Goal: Contribute content: Add original content to the website for others to see

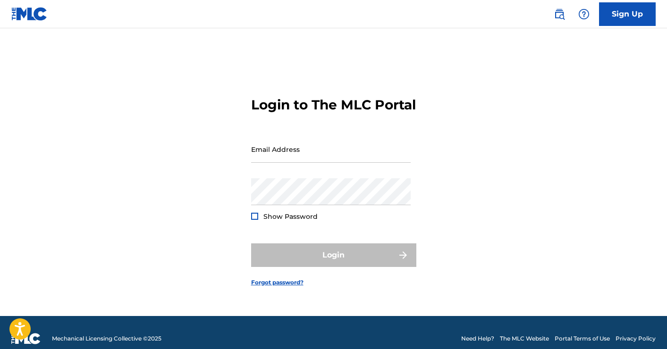
click at [297, 154] on input "Email Address" at bounding box center [331, 149] width 160 height 27
type input "[EMAIL_ADDRESS][DOMAIN_NAME]"
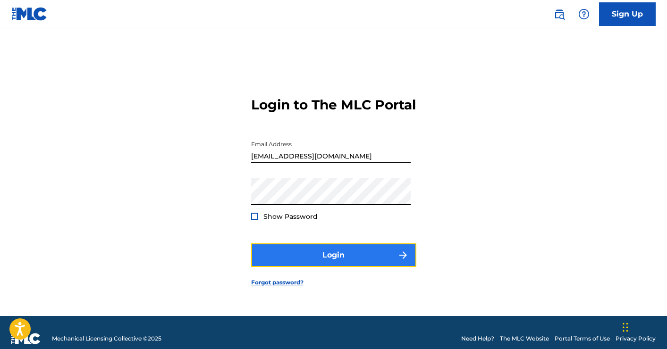
click at [327, 267] on button "Login" at bounding box center [333, 256] width 165 height 24
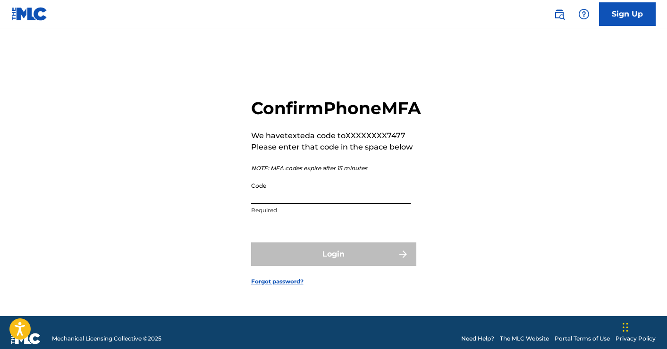
click at [277, 204] on input "Code" at bounding box center [331, 190] width 160 height 27
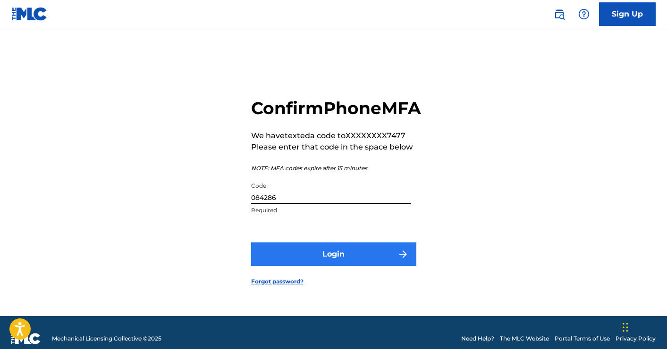
type input "084286"
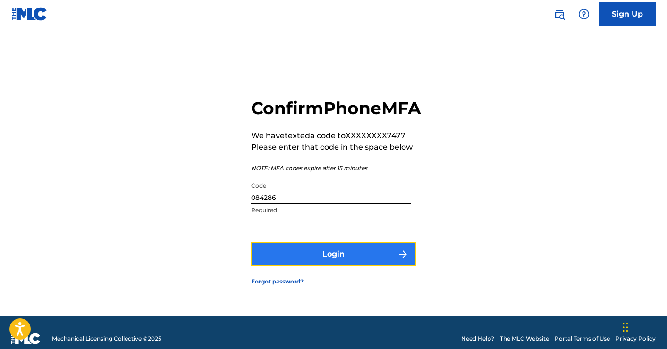
click at [333, 262] on button "Login" at bounding box center [333, 255] width 165 height 24
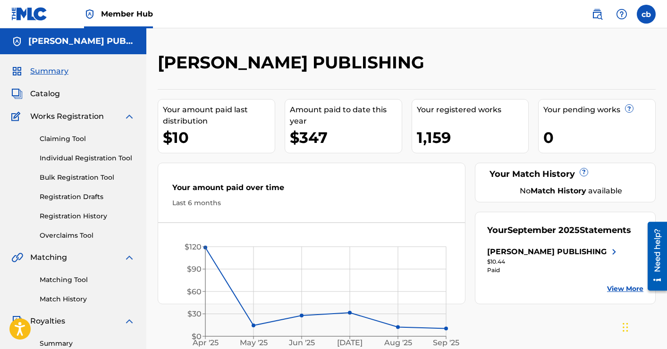
click at [622, 59] on div at bounding box center [598, 66] width 115 height 28
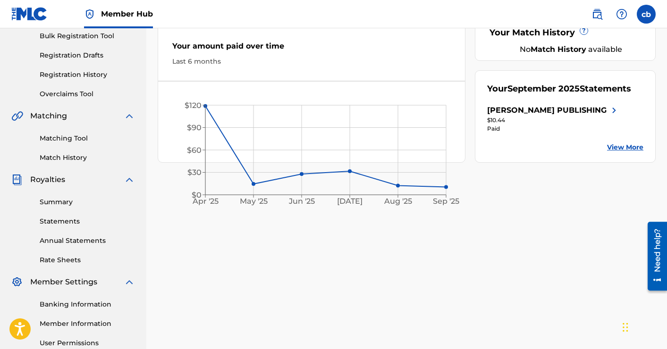
scroll to position [123, 0]
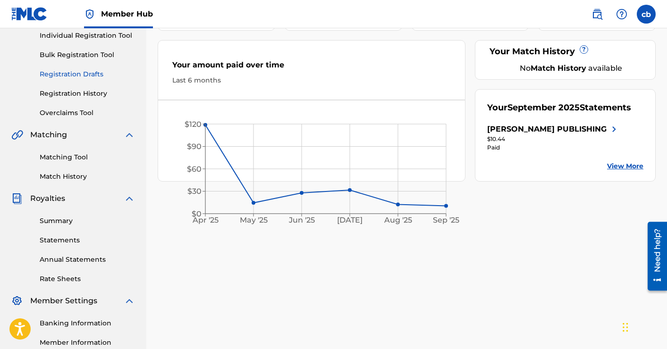
click at [85, 74] on link "Registration Drafts" at bounding box center [87, 74] width 95 height 10
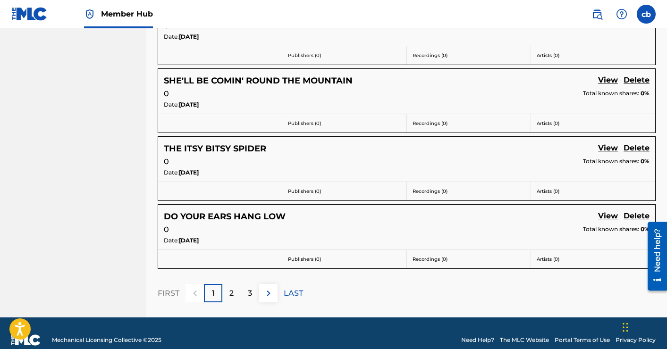
scroll to position [633, 0]
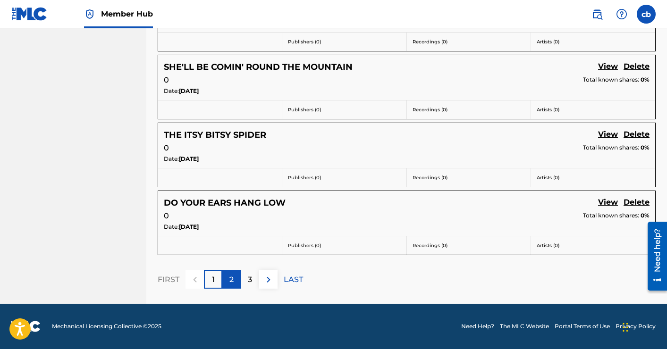
click at [235, 278] on div "2" at bounding box center [231, 279] width 18 height 18
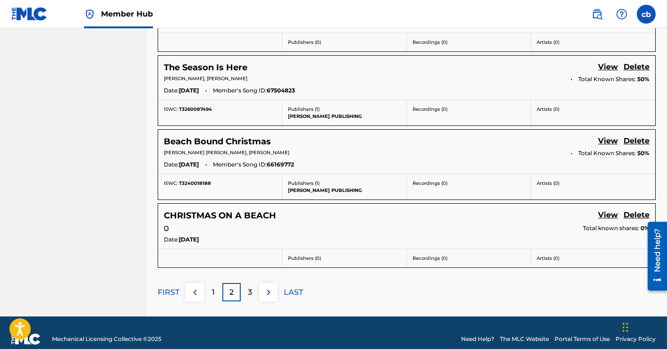
scroll to position [658, 0]
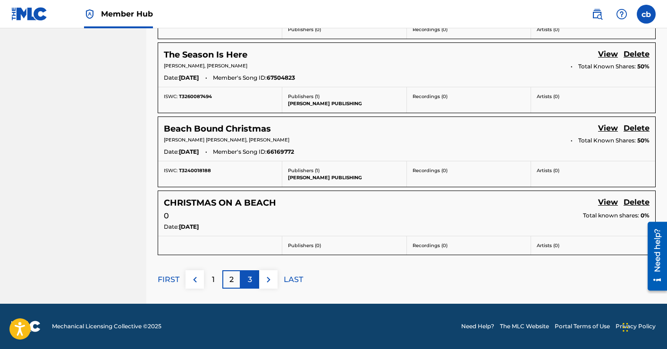
click at [251, 279] on p "3" at bounding box center [250, 279] width 4 height 11
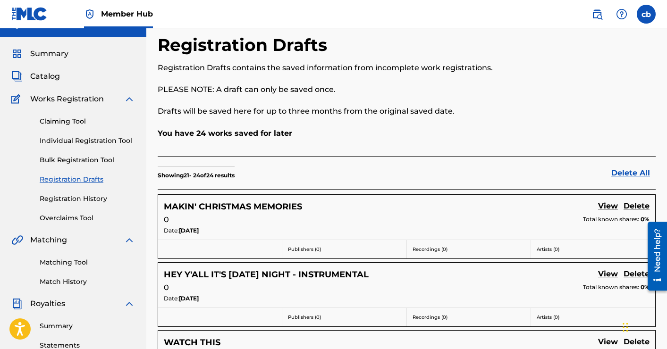
scroll to position [19, 0]
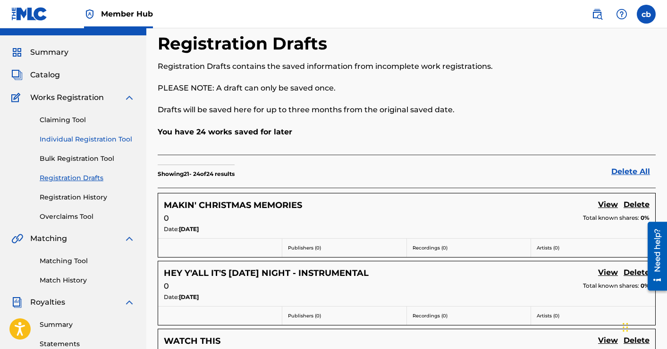
click at [98, 143] on link "Individual Registration Tool" at bounding box center [87, 140] width 95 height 10
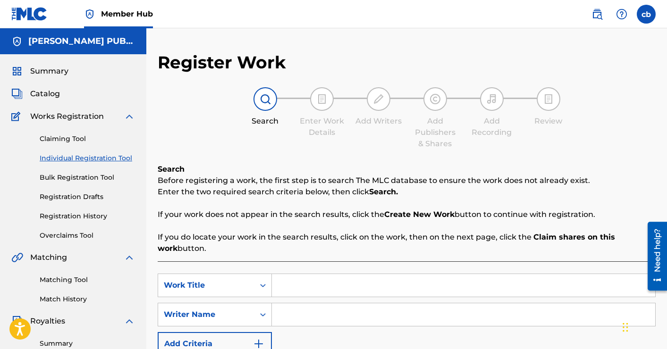
click at [298, 282] on input "Search Form" at bounding box center [463, 285] width 383 height 23
type input "one more memory"
click at [295, 317] on input "Search Form" at bounding box center [463, 315] width 383 height 23
type input "[PERSON_NAME]"
click at [644, 129] on div "Search Enter Work Details Add Writers Add Publishers & Shares Add Recording Rev…" at bounding box center [407, 118] width 498 height 62
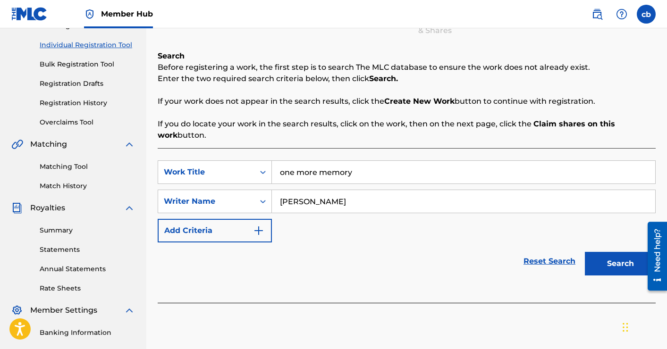
scroll to position [132, 0]
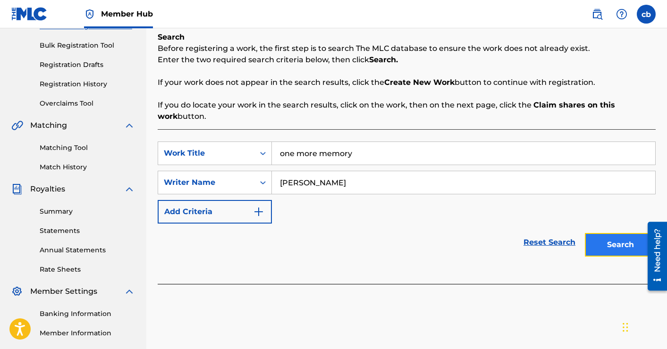
click at [620, 241] on button "Search" at bounding box center [620, 245] width 71 height 24
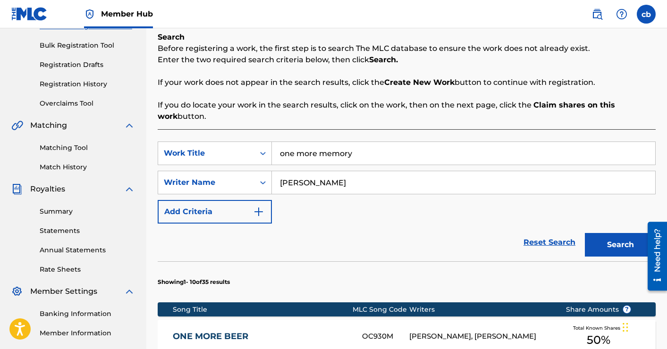
click at [638, 201] on div "SearchWithCriteria58aac110-0fcf-403b-9fba-6eab7d754af5 Work Title one more memo…" at bounding box center [407, 183] width 498 height 82
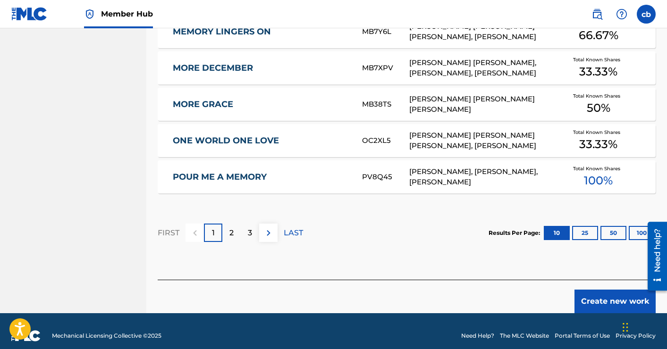
scroll to position [623, 0]
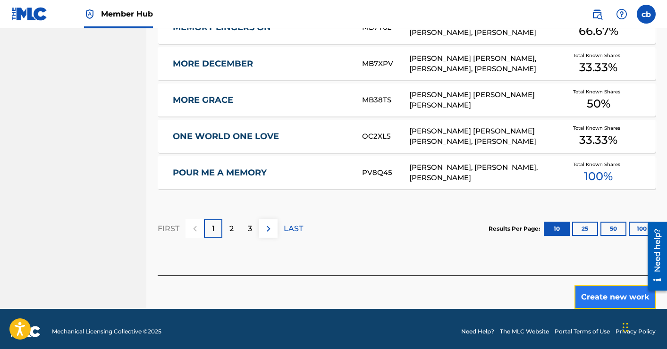
click at [611, 301] on button "Create new work" at bounding box center [614, 298] width 81 height 24
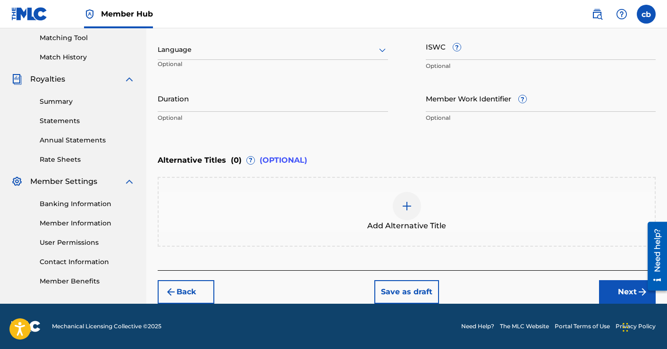
scroll to position [242, 0]
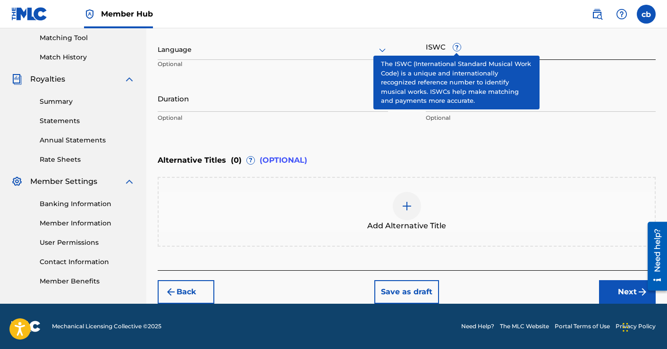
click at [434, 47] on input "ISWC ?" at bounding box center [541, 46] width 230 height 27
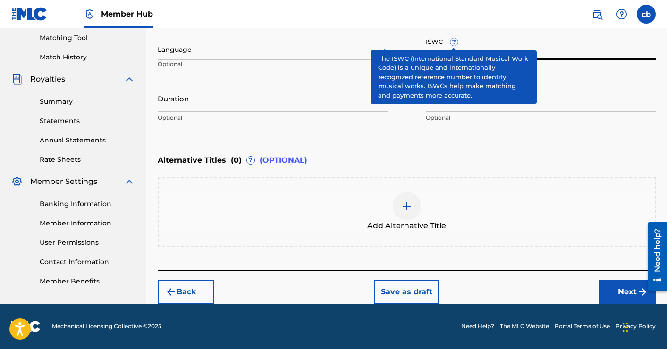
paste input "T9322284491"
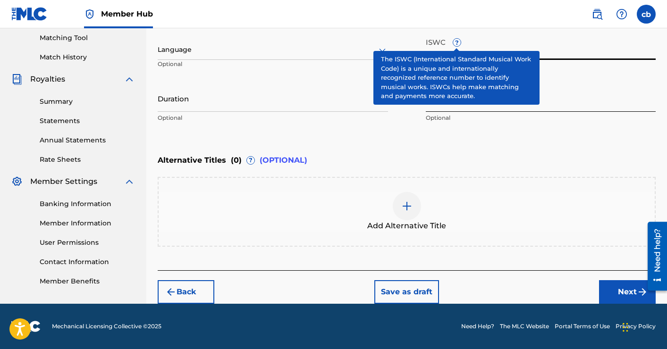
type input "T9322284491"
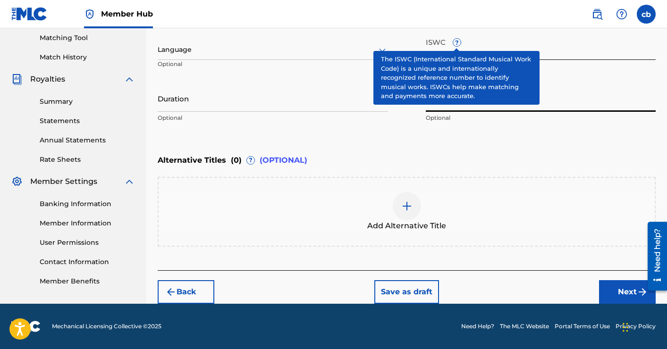
click at [557, 97] on input "Member Work Identifier ?" at bounding box center [541, 98] width 230 height 27
click at [561, 100] on input "Member Work Identifier ?" at bounding box center [541, 98] width 230 height 27
click at [457, 45] on span "?" at bounding box center [457, 43] width 8 height 8
click at [457, 45] on input "T9322284491" at bounding box center [541, 46] width 230 height 27
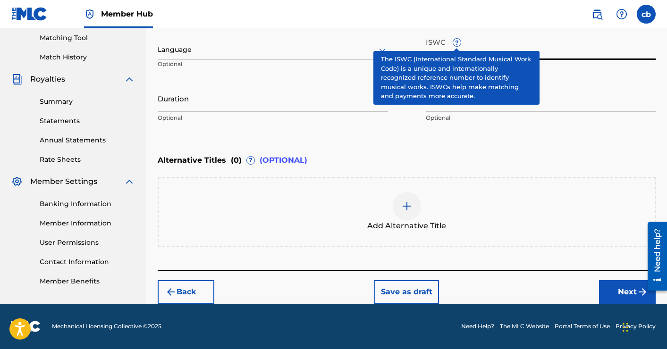
click at [456, 41] on span "?" at bounding box center [457, 43] width 8 height 8
click at [456, 41] on input "T9322284491" at bounding box center [541, 46] width 230 height 27
click at [464, 41] on input "T9322284491" at bounding box center [541, 46] width 230 height 27
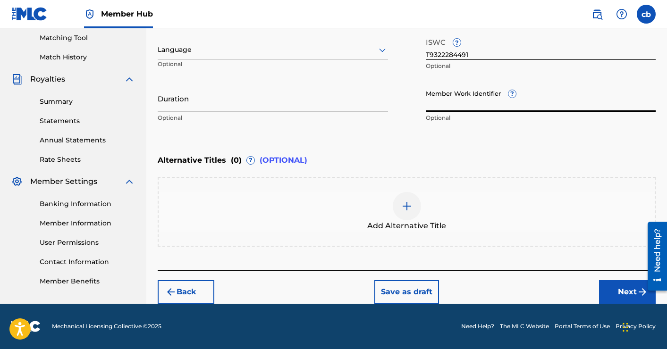
click at [444, 101] on input "Member Work Identifier ?" at bounding box center [541, 98] width 230 height 27
paste input "42780608"
type input "42780608"
click at [617, 288] on button "Next" at bounding box center [627, 292] width 57 height 24
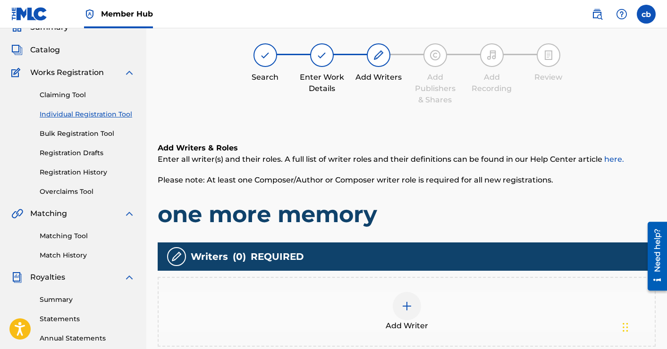
scroll to position [42, 0]
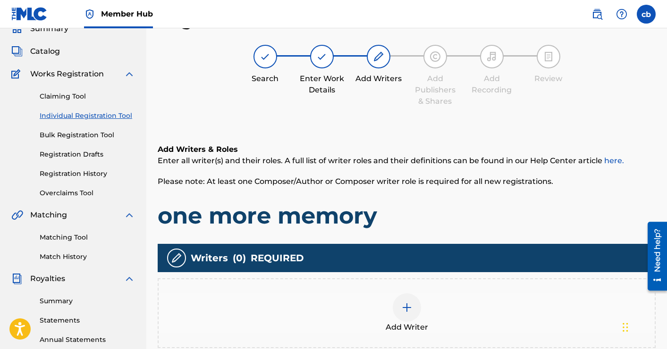
click at [407, 304] on img at bounding box center [406, 307] width 11 height 11
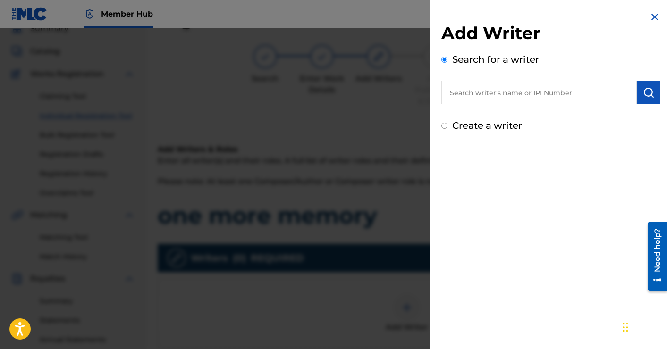
click at [470, 91] on input "text" at bounding box center [538, 93] width 195 height 24
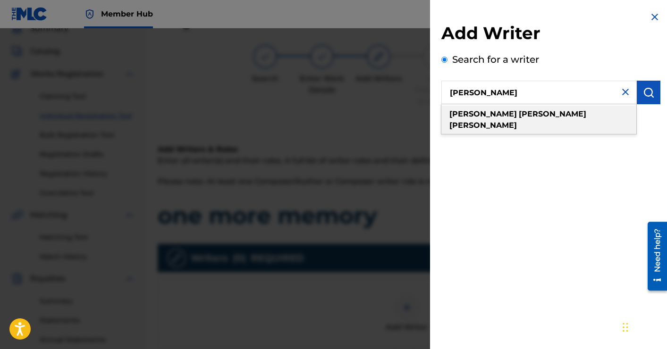
type input "[PERSON_NAME]"
click at [494, 121] on strong "[PERSON_NAME]" at bounding box center [483, 125] width 68 height 9
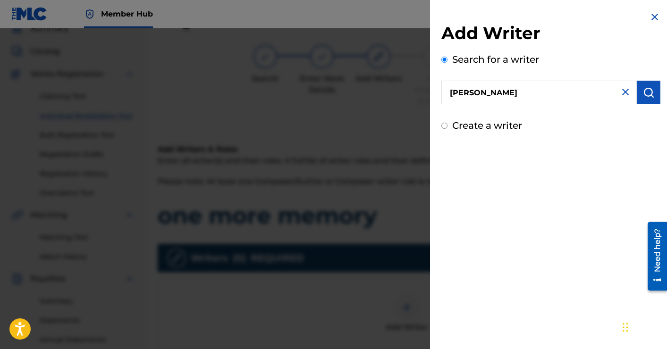
click at [650, 186] on div "Add Writer Search for a writer [PERSON_NAME] Create a writer" at bounding box center [551, 174] width 242 height 349
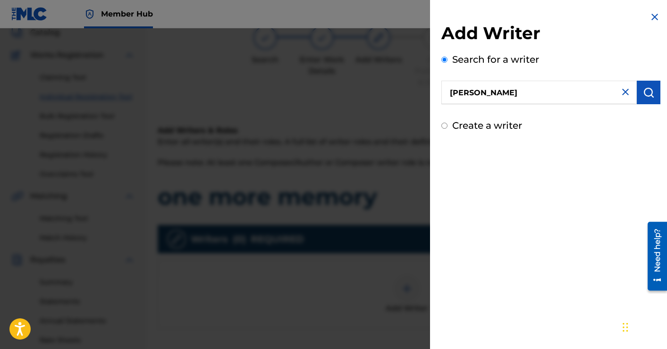
click at [658, 159] on div "Add Writer Search for a writer [PERSON_NAME] Create a writer" at bounding box center [551, 174] width 242 height 349
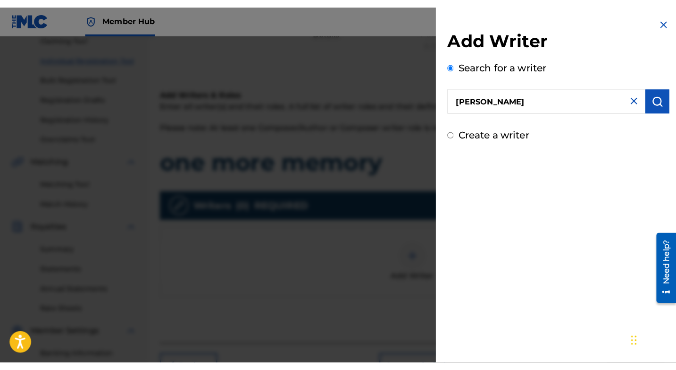
scroll to position [118, 0]
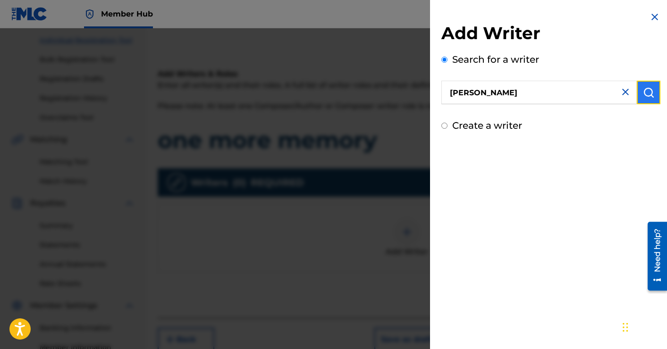
click at [643, 95] on img "submit" at bounding box center [648, 92] width 11 height 11
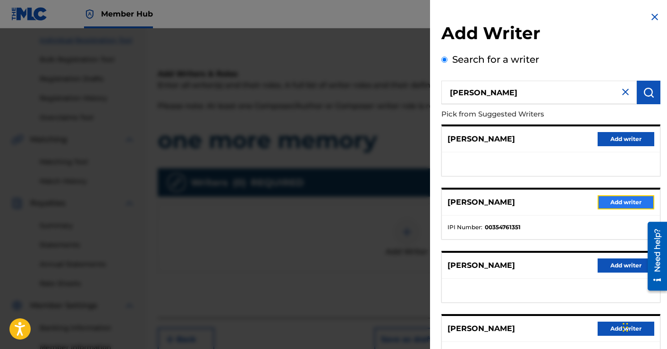
click at [610, 197] on button "Add writer" at bounding box center [626, 202] width 57 height 14
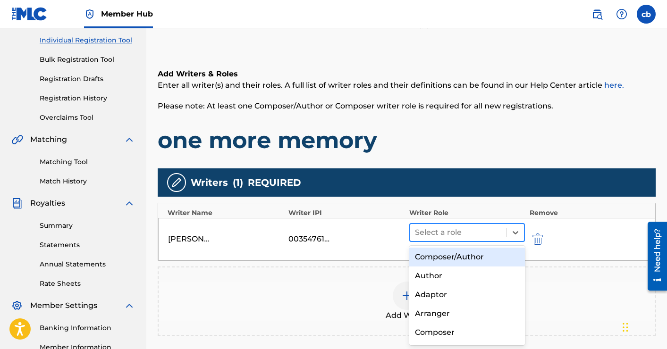
click at [464, 232] on div at bounding box center [458, 232] width 87 height 13
click at [461, 258] on div "Composer/Author" at bounding box center [467, 257] width 116 height 19
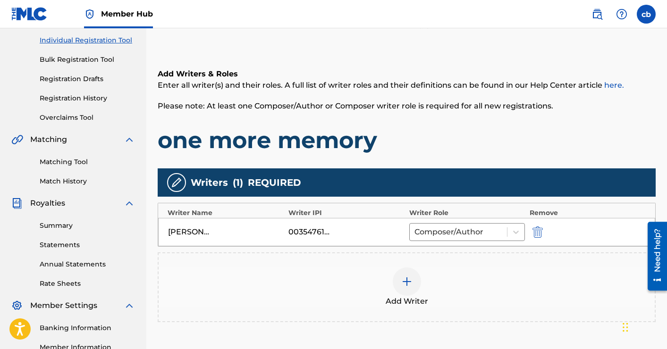
click at [408, 278] on img at bounding box center [406, 281] width 11 height 11
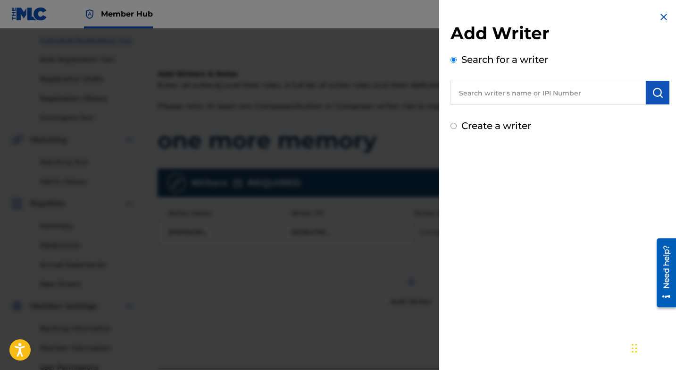
click at [507, 92] on input "text" at bounding box center [548, 93] width 195 height 24
click at [486, 88] on input "[PERSON_NAME]" at bounding box center [548, 93] width 195 height 24
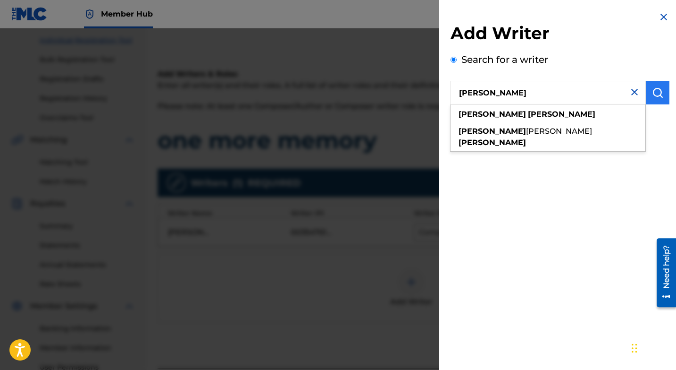
type input "[PERSON_NAME]"
click at [656, 95] on img "submit" at bounding box center [657, 92] width 11 height 11
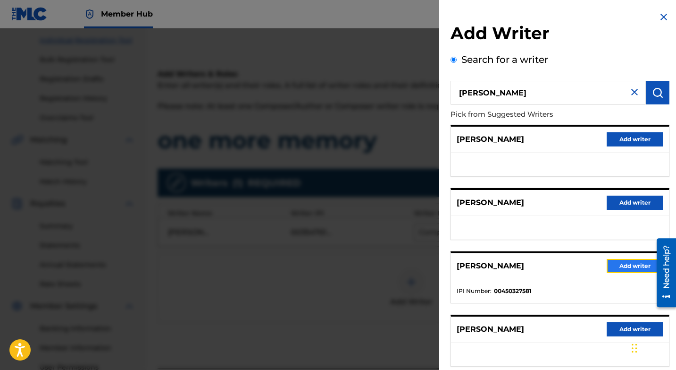
click at [622, 269] on button "Add writer" at bounding box center [635, 266] width 57 height 14
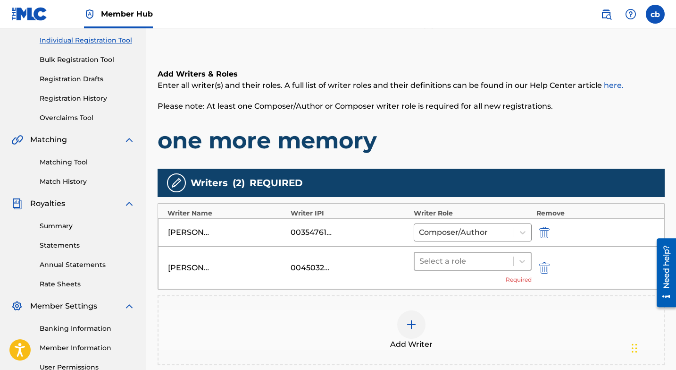
click at [480, 261] on div at bounding box center [464, 260] width 89 height 13
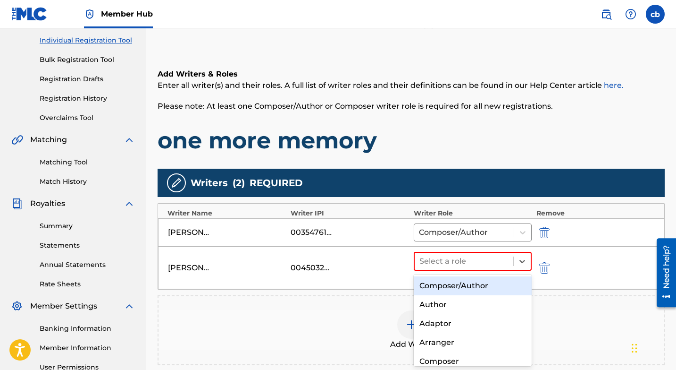
click at [465, 289] on div "Composer/Author" at bounding box center [473, 285] width 118 height 19
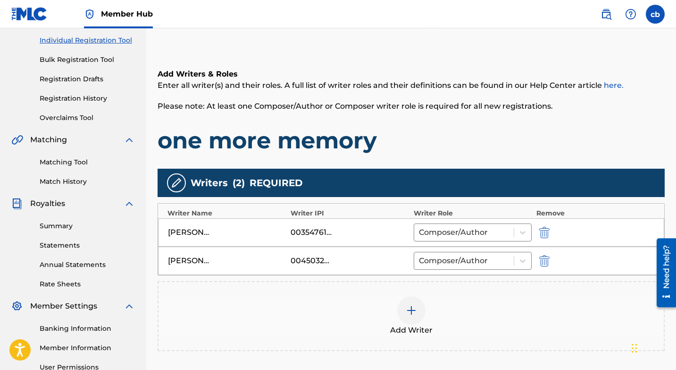
click at [647, 137] on h1 "one more memory" at bounding box center [411, 140] width 507 height 28
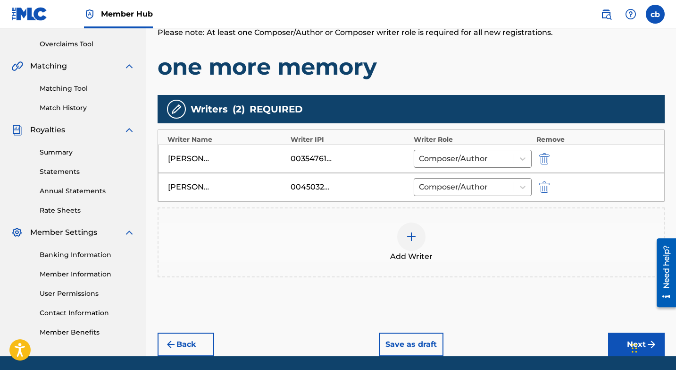
scroll to position [194, 0]
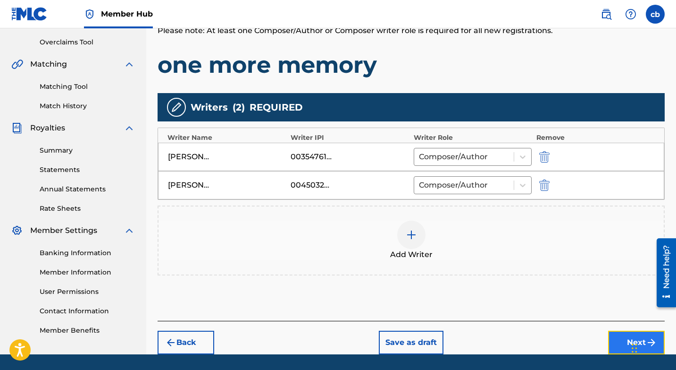
click at [622, 341] on button "Next" at bounding box center [636, 342] width 57 height 24
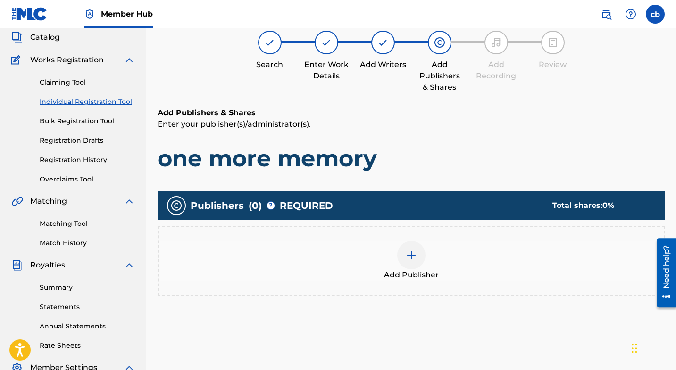
scroll to position [42, 0]
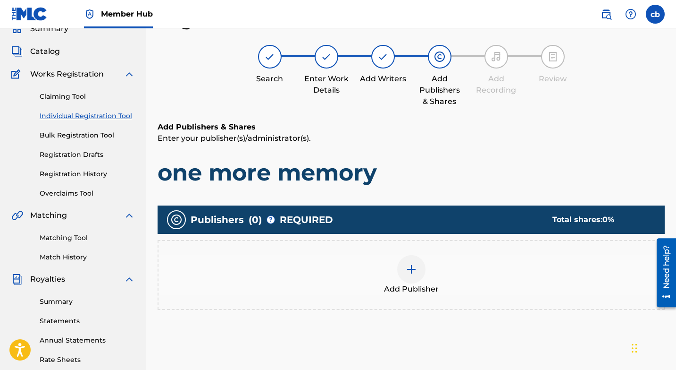
click at [412, 270] on img at bounding box center [411, 268] width 11 height 11
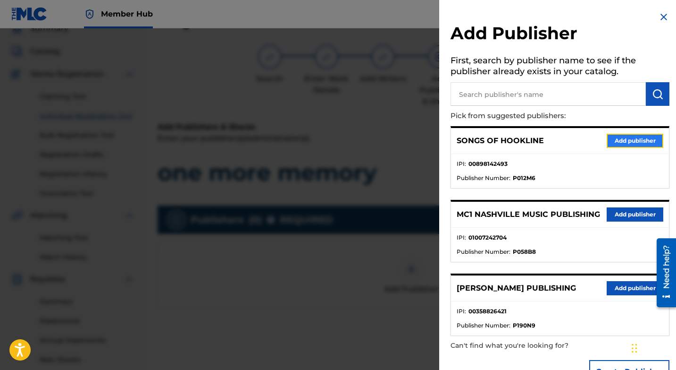
click at [619, 143] on button "Add publisher" at bounding box center [635, 141] width 57 height 14
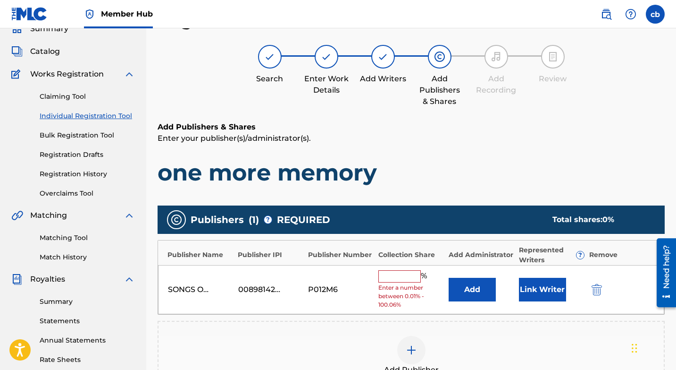
click at [400, 276] on input "text" at bounding box center [400, 276] width 42 height 12
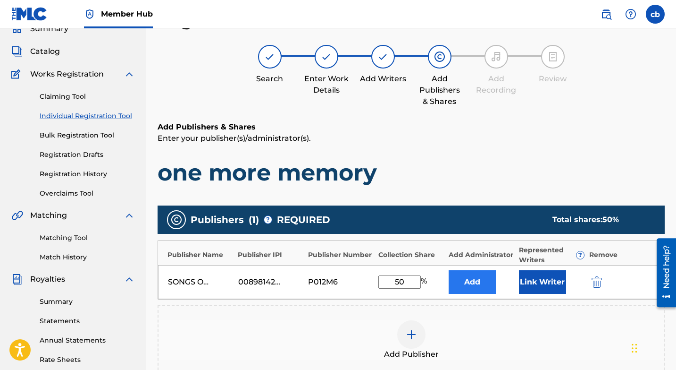
type input "50"
click at [475, 279] on button "Add" at bounding box center [472, 282] width 47 height 24
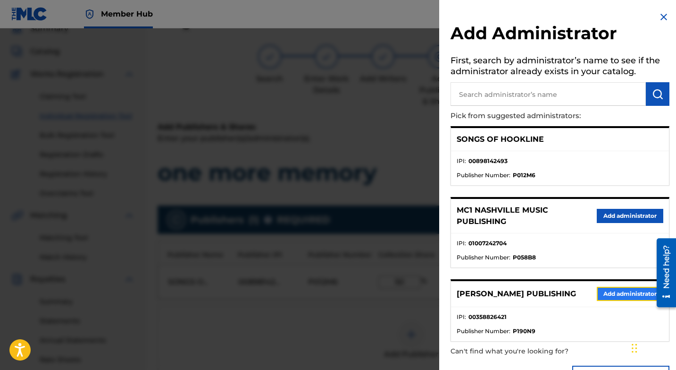
click at [612, 294] on button "Add administrator" at bounding box center [630, 294] width 67 height 14
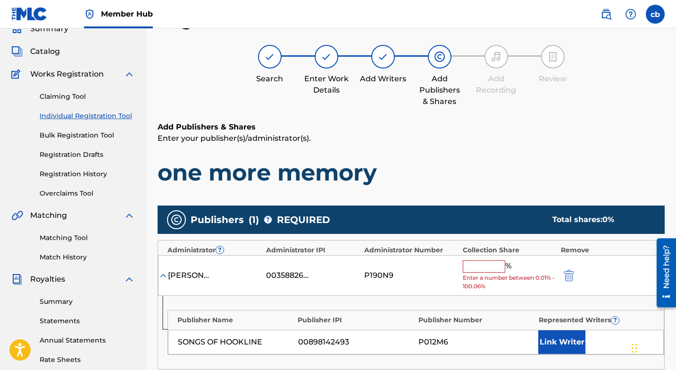
click at [488, 266] on input "text" at bounding box center [484, 266] width 42 height 12
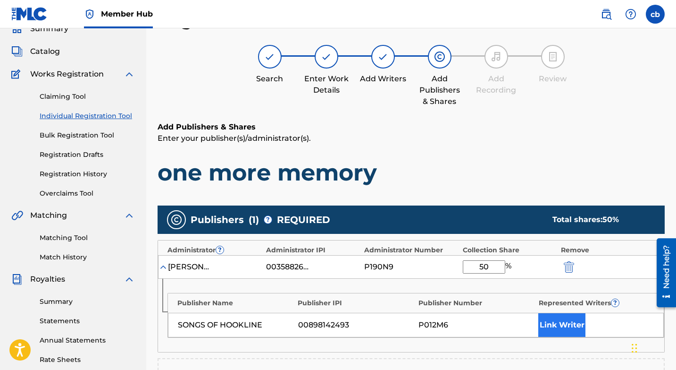
type input "50"
click at [560, 326] on button "Link Writer" at bounding box center [562, 325] width 47 height 24
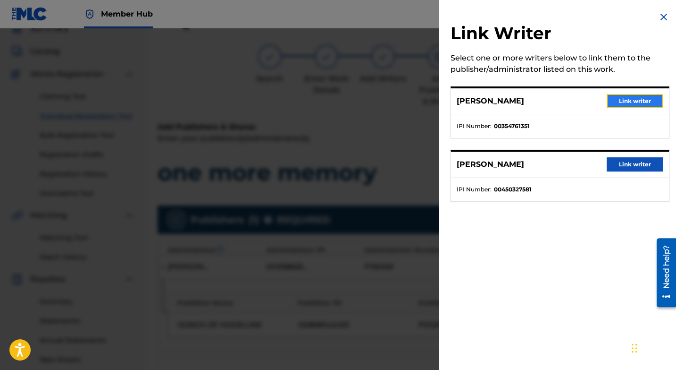
click at [633, 101] on button "Link writer" at bounding box center [635, 101] width 57 height 14
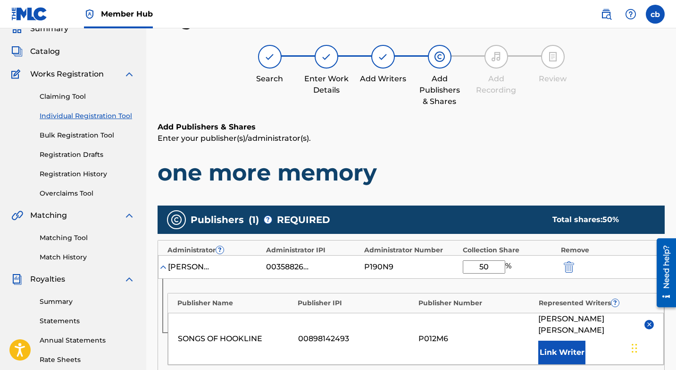
click at [644, 123] on h6 "Add Publishers & Shares" at bounding box center [411, 126] width 507 height 11
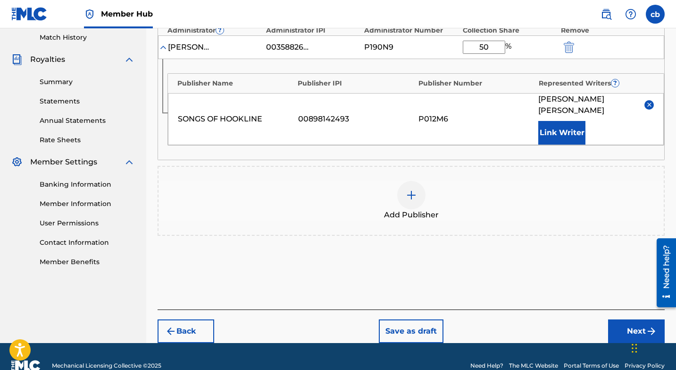
scroll to position [269, 0]
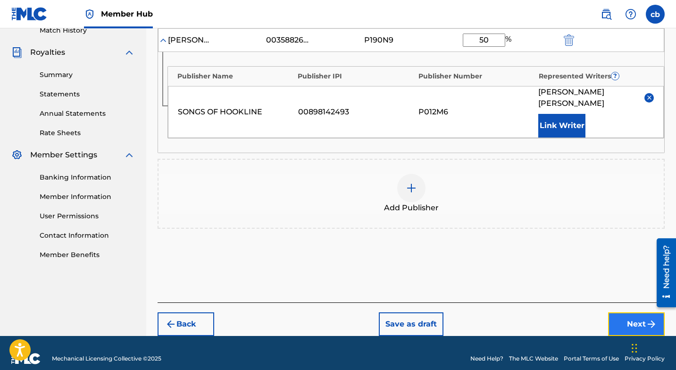
click at [630, 313] on button "Next" at bounding box center [636, 324] width 57 height 24
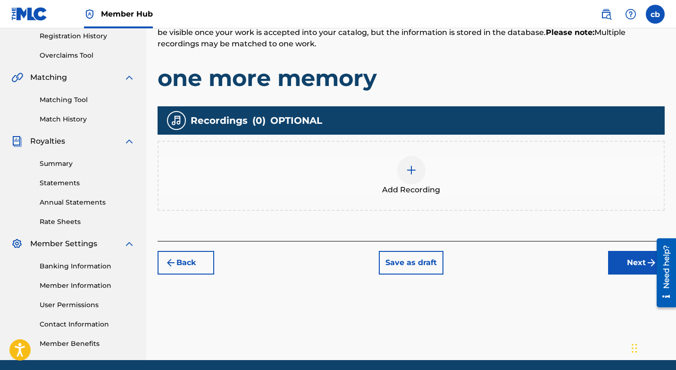
scroll to position [42, 0]
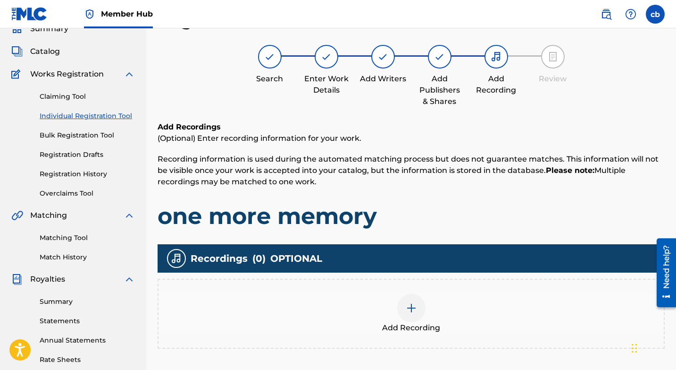
click at [410, 303] on img at bounding box center [411, 307] width 11 height 11
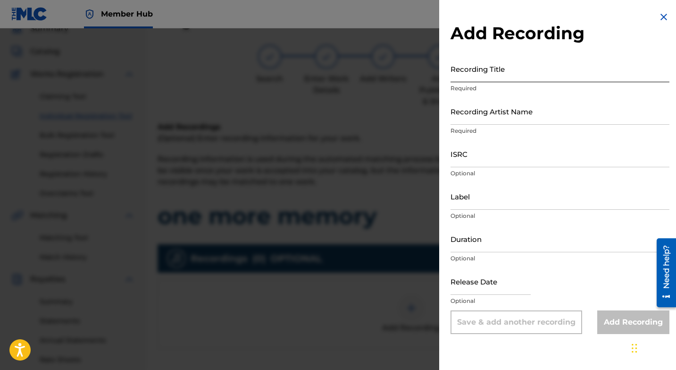
click at [481, 69] on input "Recording Title" at bounding box center [560, 68] width 219 height 27
type input "ONE MORE MEMORY"
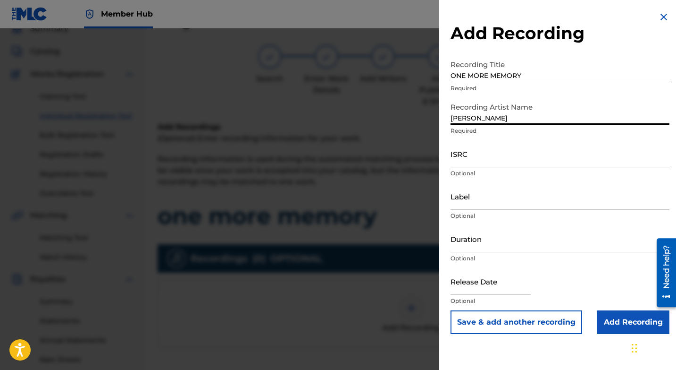
type input "[PERSON_NAME]"
click at [467, 155] on input "ISRC" at bounding box center [560, 153] width 219 height 27
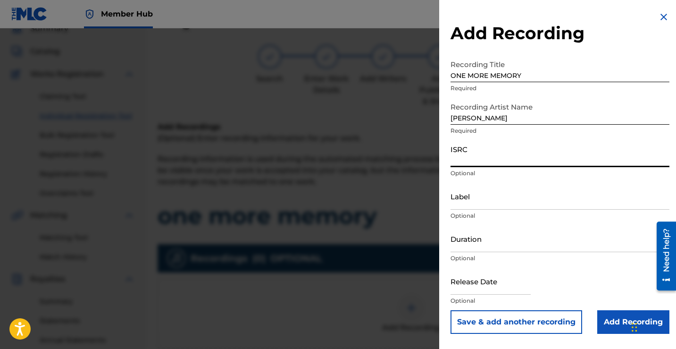
paste input "QT3F52518668"
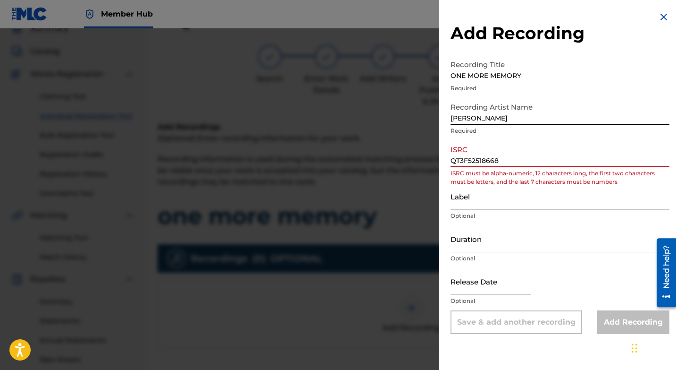
click at [457, 160] on input "QT3F52518668" at bounding box center [560, 153] width 219 height 27
click at [515, 160] on input "QT3F52518668" at bounding box center [560, 153] width 219 height 27
click at [498, 161] on input "QT3F52518668" at bounding box center [560, 153] width 219 height 27
type input "QT3F52518668"
click at [512, 113] on input "[PERSON_NAME]" at bounding box center [560, 111] width 219 height 27
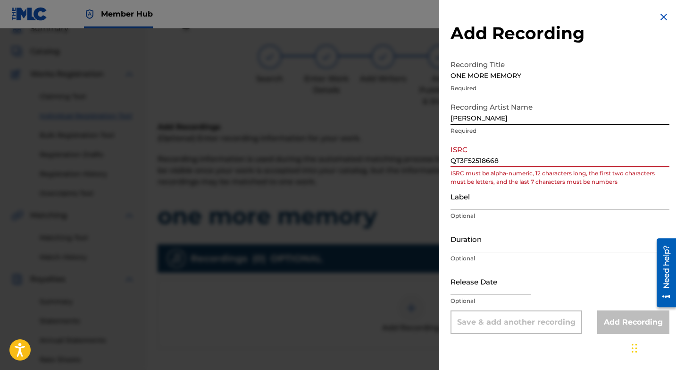
drag, startPoint x: 504, startPoint y: 163, endPoint x: 444, endPoint y: 159, distance: 59.6
click at [444, 159] on div "Add Recording Recording Title ONE MORE MEMORY Required Recording Artist Name [P…" at bounding box center [560, 172] width 242 height 345
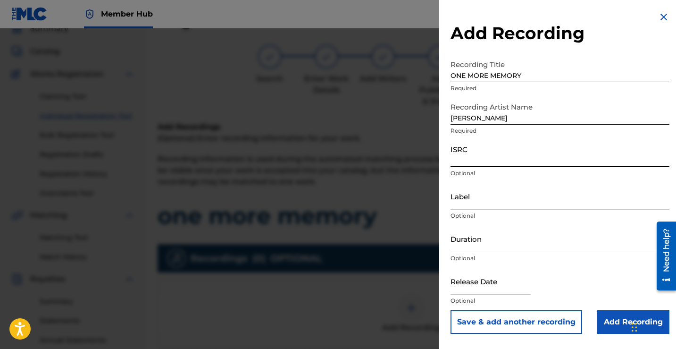
paste input "QT3F52518668"
type input "QT3F52518668"
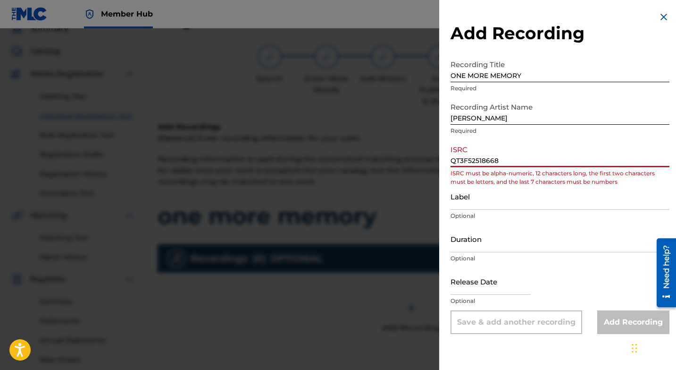
drag, startPoint x: 504, startPoint y: 160, endPoint x: 429, endPoint y: 162, distance: 75.1
click at [429, 162] on div "Add Recording Recording Title ONE MORE MEMORY Required Recording Artist Name [P…" at bounding box center [338, 198] width 676 height 341
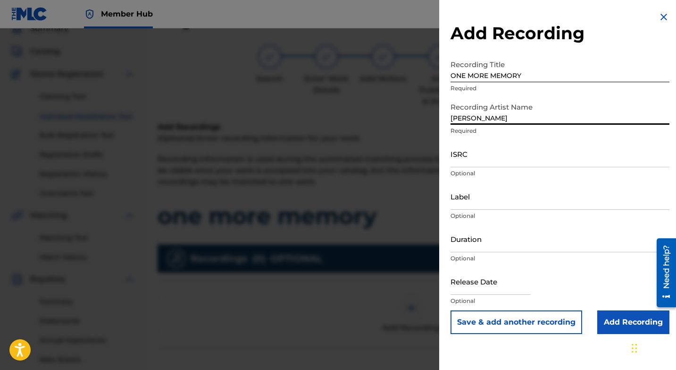
click at [458, 111] on input "[PERSON_NAME]" at bounding box center [560, 111] width 219 height 27
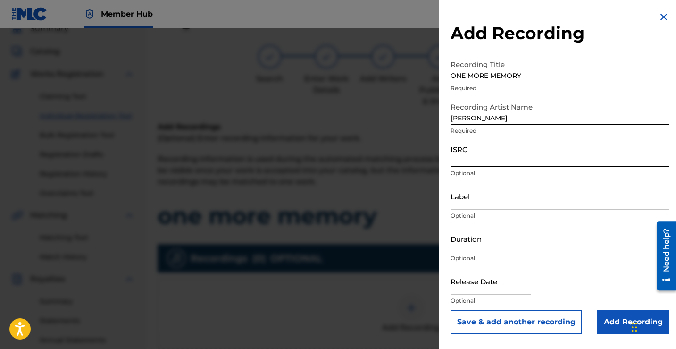
paste input "QT3F52518668"
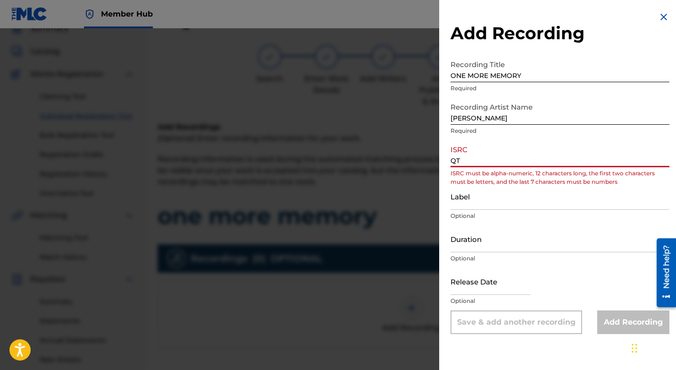
type input "Q"
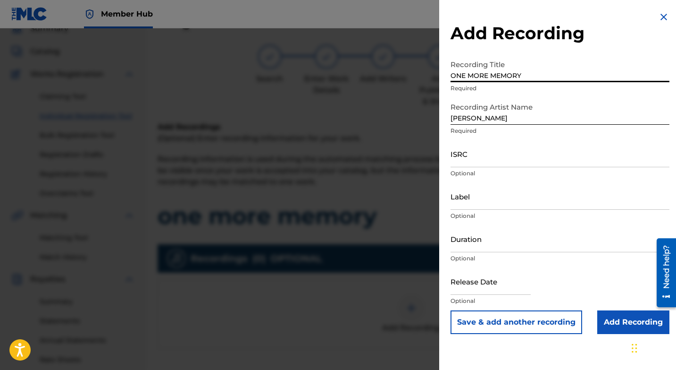
click at [499, 71] on input "ONE MORE MEMORY" at bounding box center [560, 68] width 219 height 27
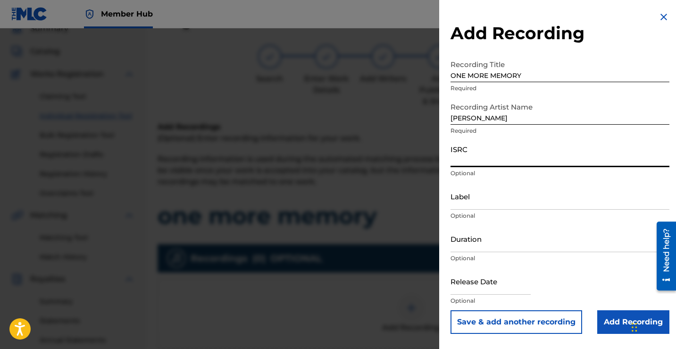
paste input "QT3F52518668"
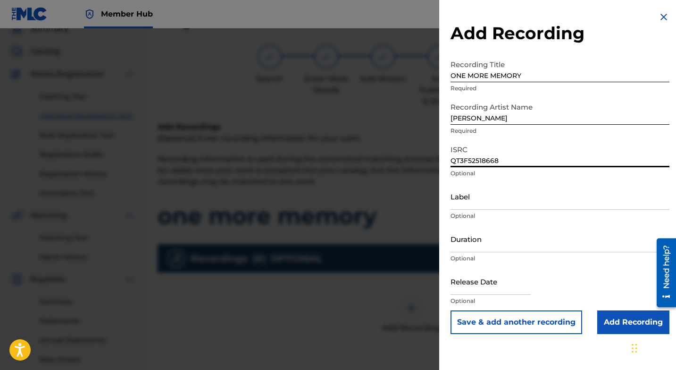
type input "QT3F52518668"
click at [474, 281] on input "text" at bounding box center [491, 281] width 80 height 27
select select "8"
select select "2025"
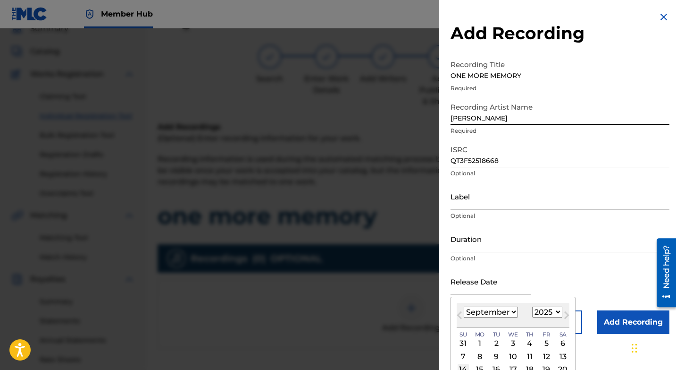
click at [464, 349] on div "14" at bounding box center [463, 368] width 11 height 11
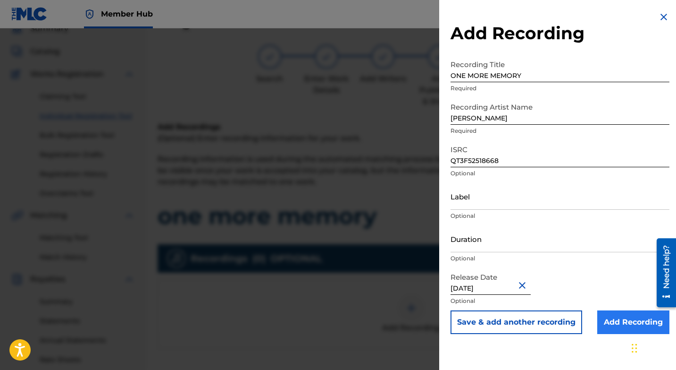
type input "[DATE]"
click at [630, 318] on input "Add Recording" at bounding box center [634, 322] width 72 height 24
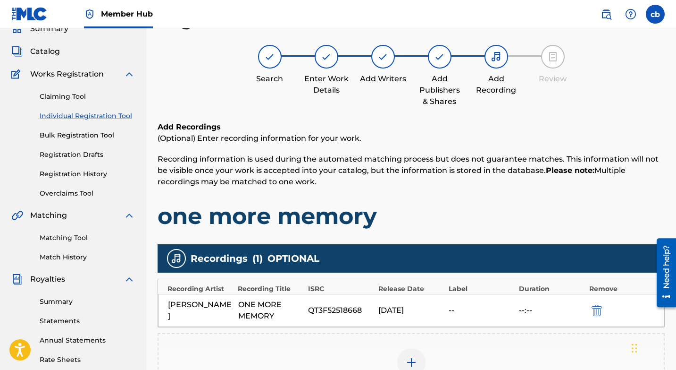
click at [650, 128] on h6 "Add Recordings" at bounding box center [411, 126] width 507 height 11
click at [661, 142] on p "(Optional) Enter recording information for your work." at bounding box center [411, 138] width 507 height 11
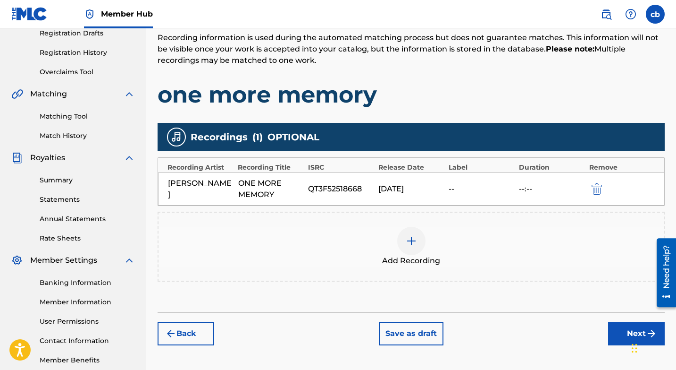
scroll to position [216, 0]
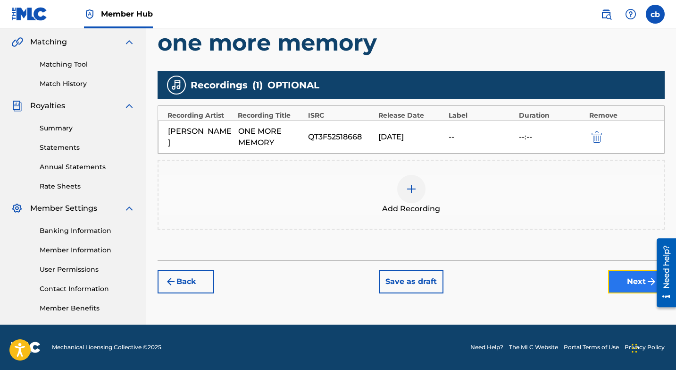
click at [629, 279] on button "Next" at bounding box center [636, 282] width 57 height 24
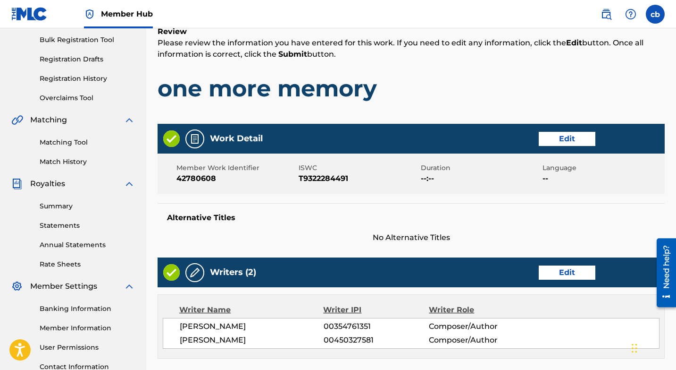
scroll to position [42, 0]
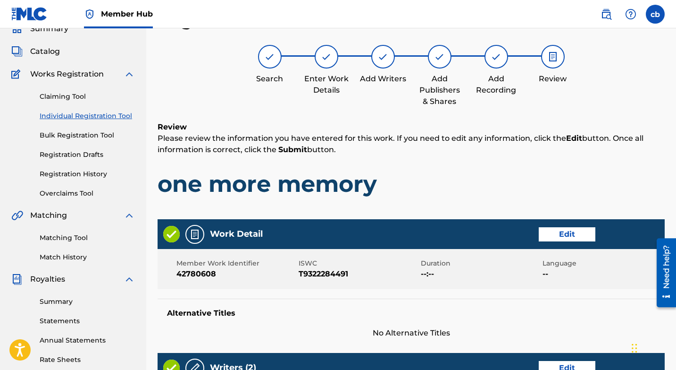
click at [633, 177] on h1 "one more memory" at bounding box center [411, 183] width 507 height 28
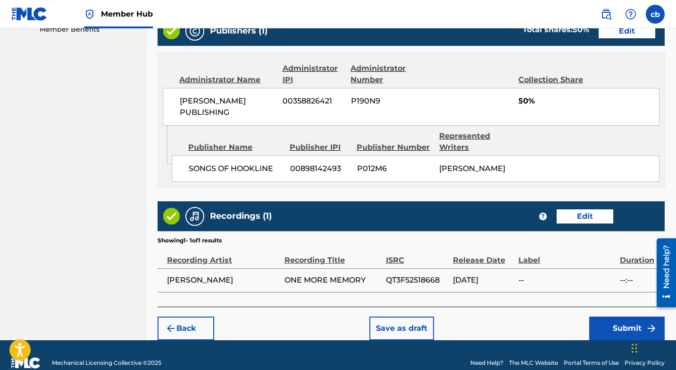
scroll to position [510, 0]
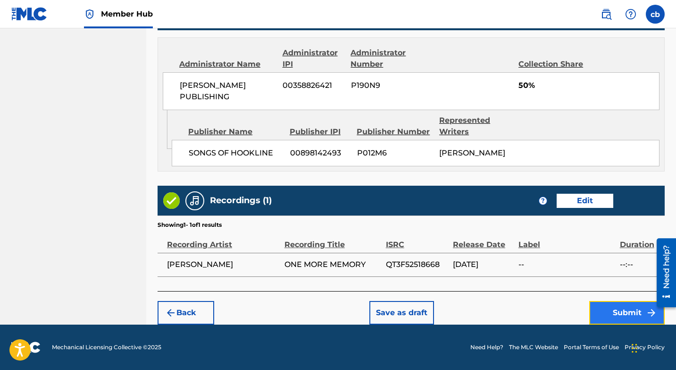
click at [620, 304] on button "Submit" at bounding box center [628, 313] width 76 height 24
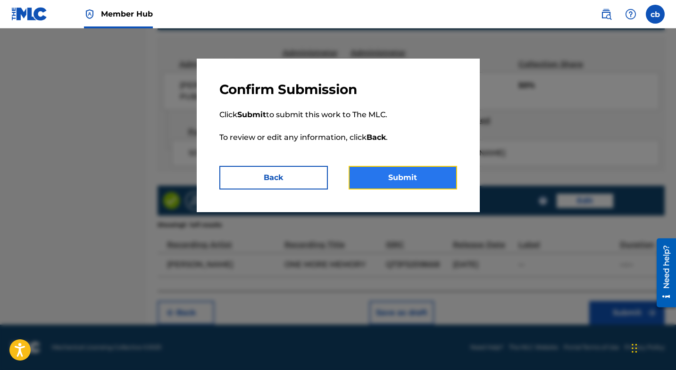
click at [446, 177] on button "Submit" at bounding box center [403, 178] width 109 height 24
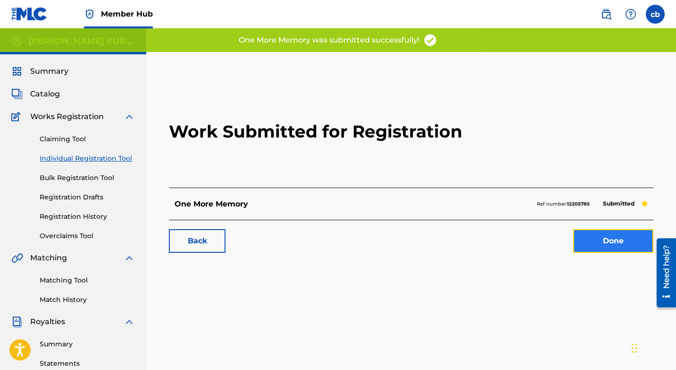
click at [599, 241] on link "Done" at bounding box center [614, 241] width 80 height 24
